Goal: Find contact information: Find contact information

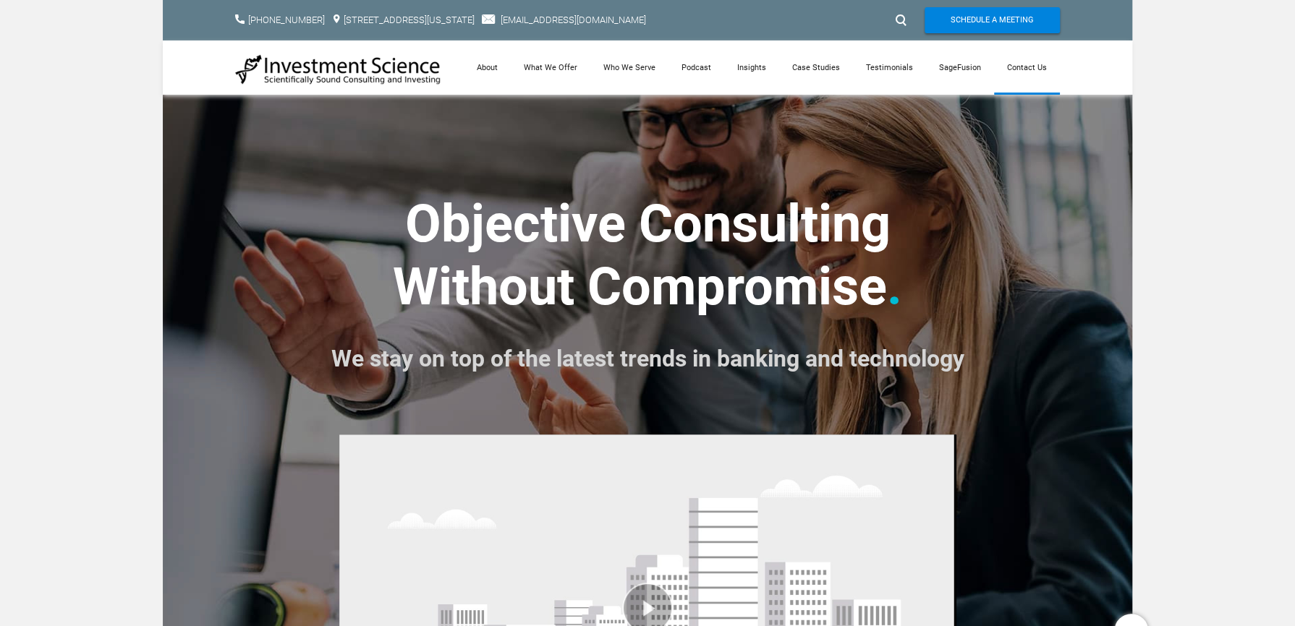
click at [1021, 64] on link "Contact Us" at bounding box center [1027, 68] width 66 height 54
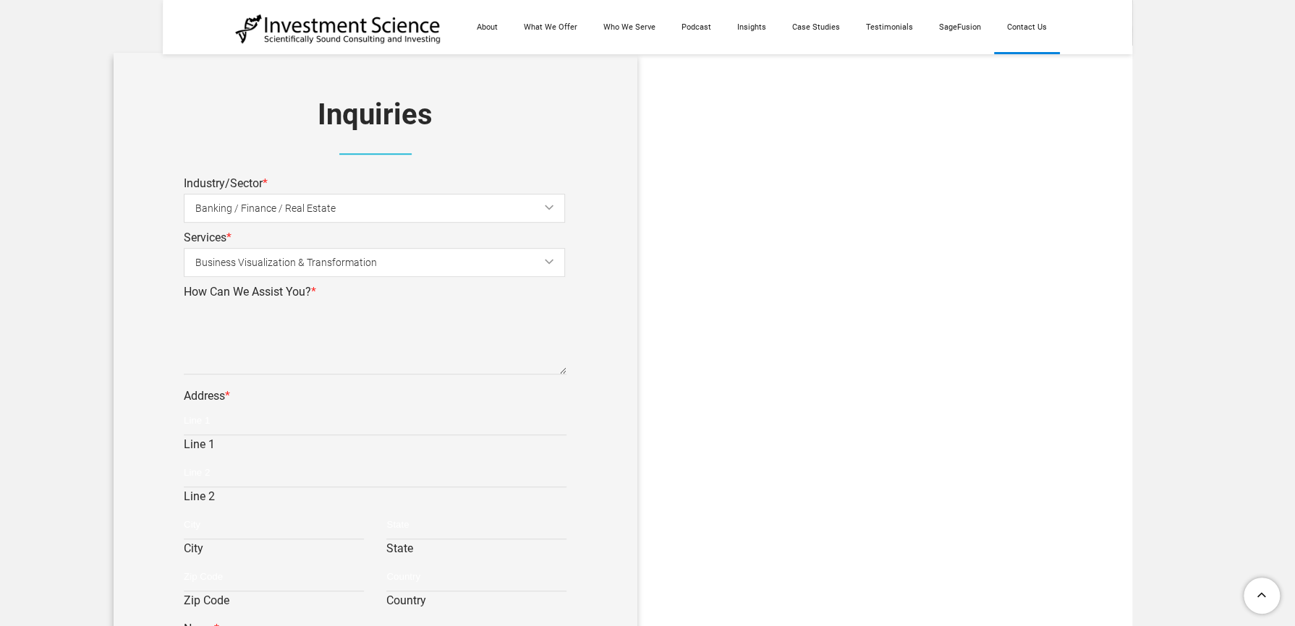
scroll to position [506, 0]
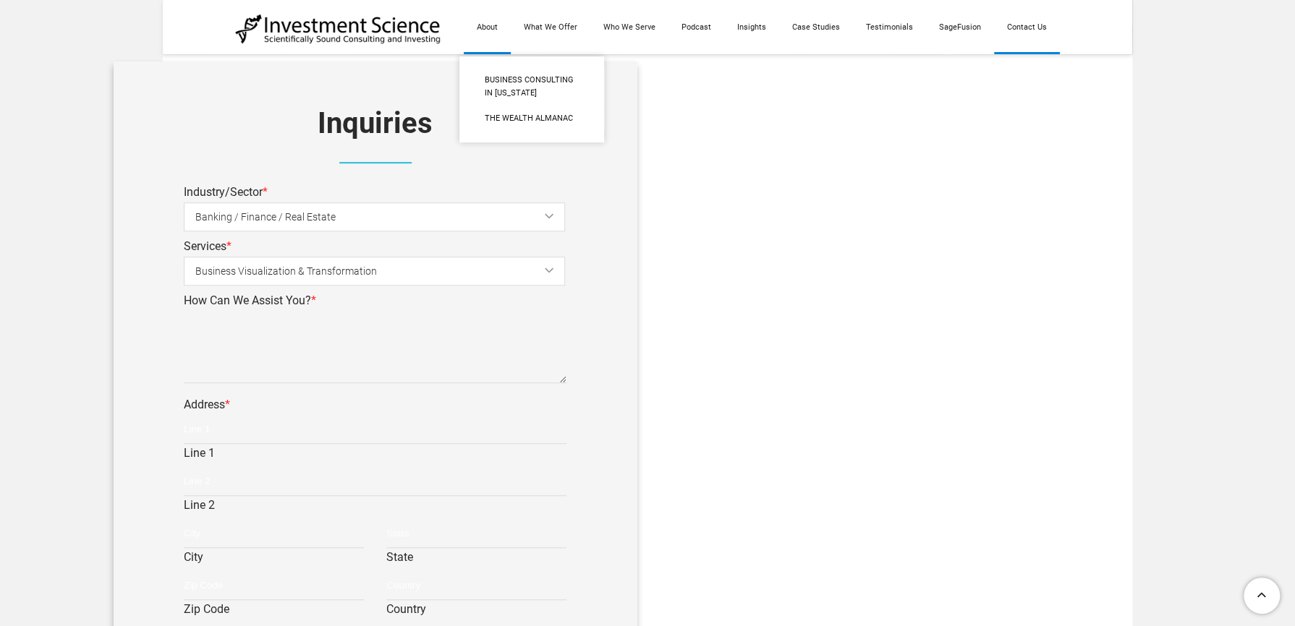
click at [493, 21] on link "About" at bounding box center [487, 27] width 47 height 54
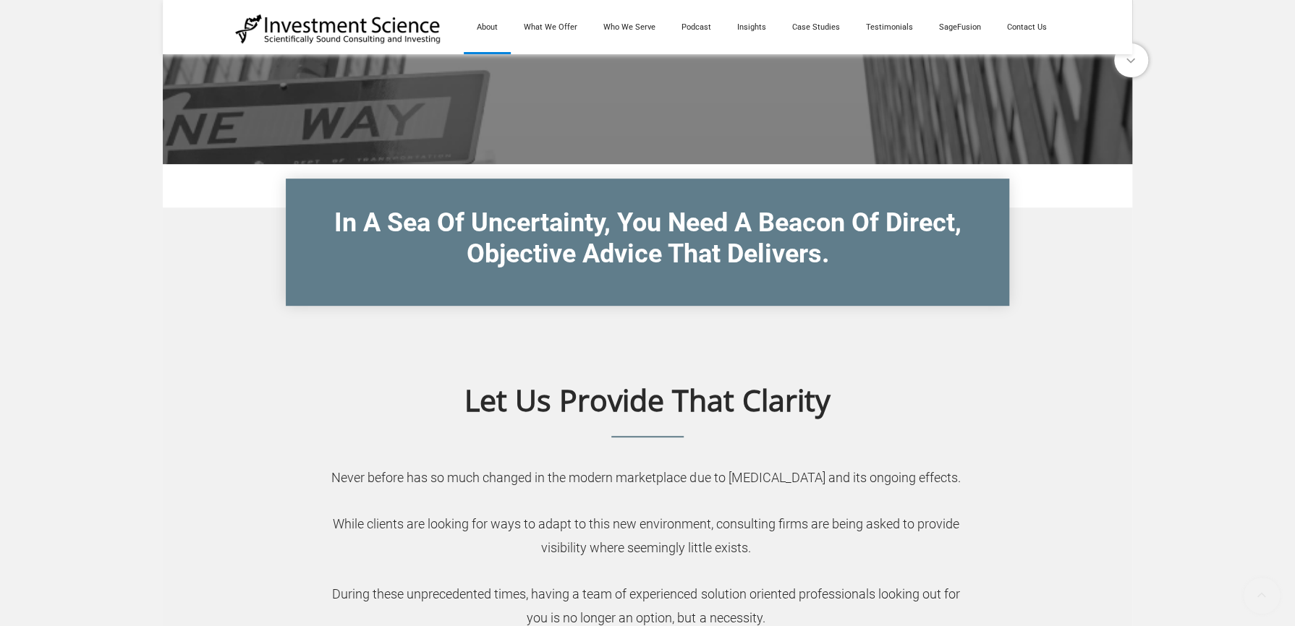
scroll to position [337, 0]
